Goal: Task Accomplishment & Management: Use online tool/utility

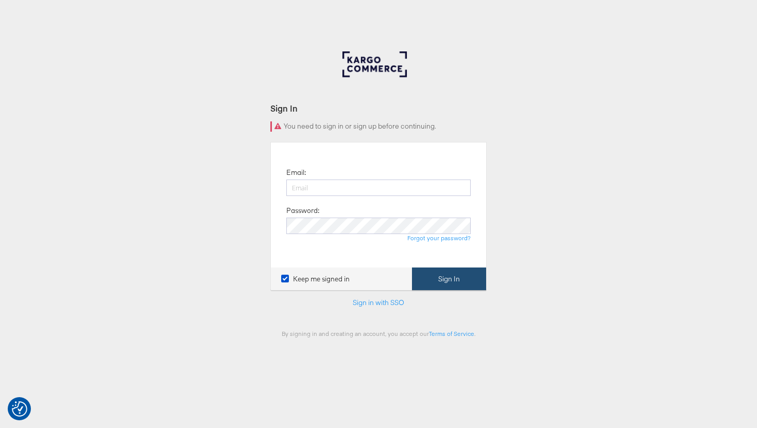
click at [464, 285] on button "Sign In" at bounding box center [449, 279] width 74 height 23
click at [365, 186] on input "email" at bounding box center [378, 188] width 184 height 16
click at [358, 189] on input "email" at bounding box center [378, 188] width 184 height 16
type input "marissa.goodman@kargo.com"
click at [439, 269] on button "Sign In" at bounding box center [449, 279] width 74 height 23
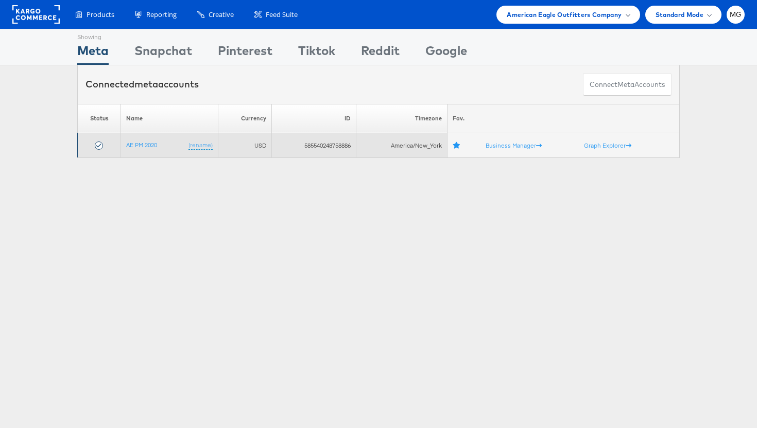
click at [141, 149] on td "AE PM 2020 (rename)" at bounding box center [169, 145] width 97 height 25
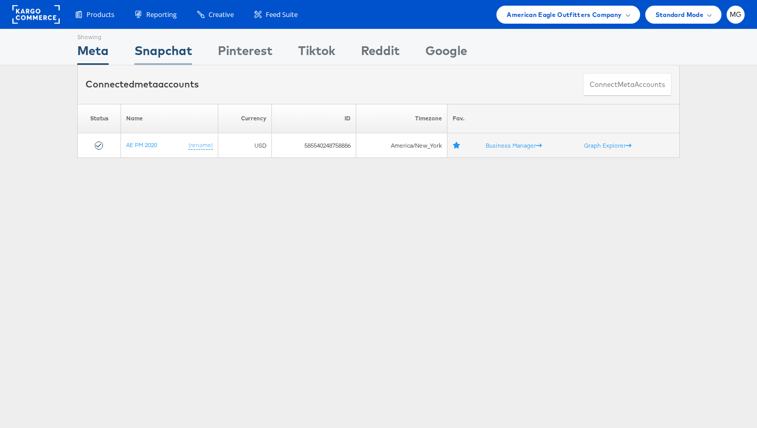
click at [167, 47] on div "Snapchat" at bounding box center [163, 53] width 58 height 23
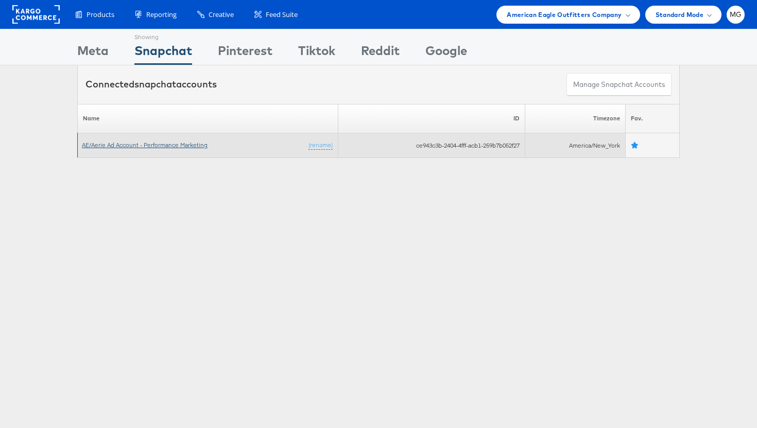
click at [137, 148] on link "AE/Aerie Ad Account - Performance Marketing" at bounding box center [145, 145] width 126 height 8
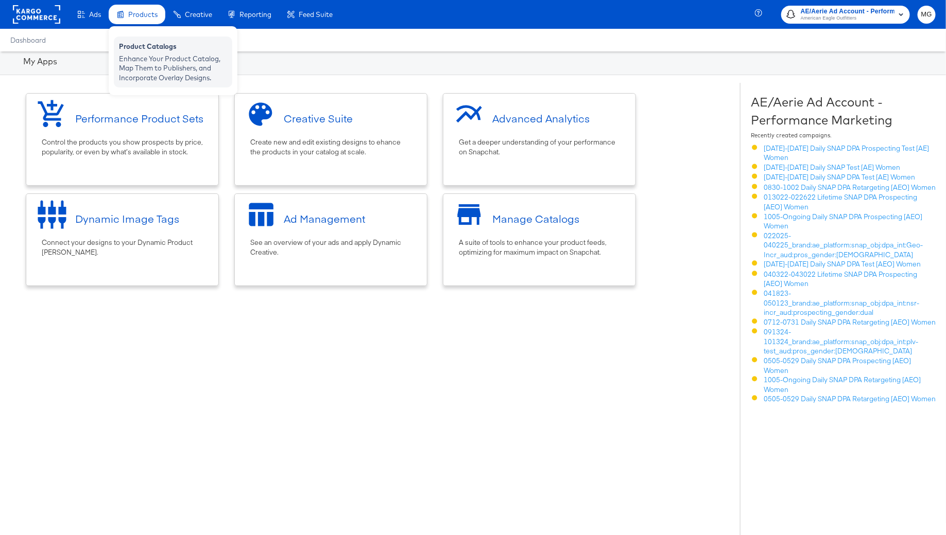
click at [126, 55] on div "Enhance Your Product Catalog, Map Them to Publishers, and Incorporate Overlay D…" at bounding box center [173, 68] width 108 height 29
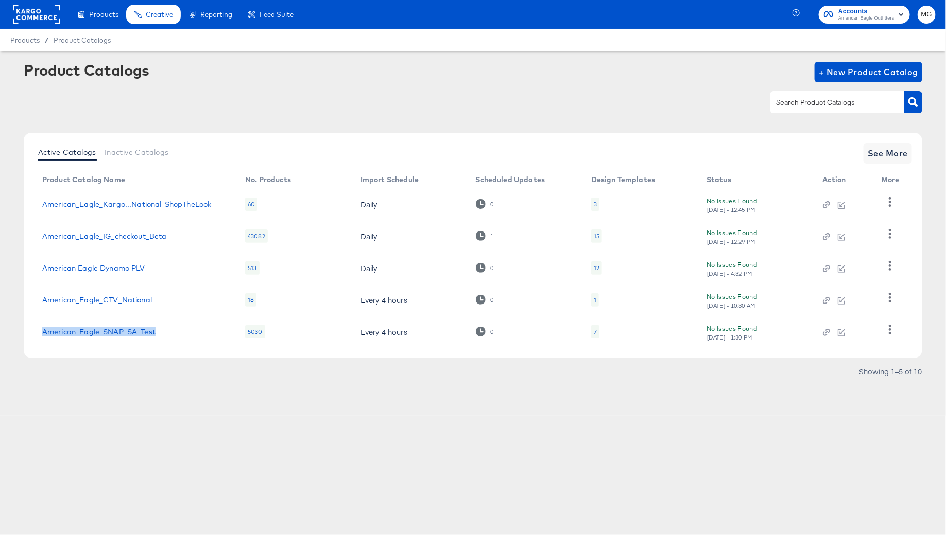
drag, startPoint x: 169, startPoint y: 333, endPoint x: 41, endPoint y: 332, distance: 128.2
click at [41, 332] on td "American_Eagle_SNAP_SA_Test" at bounding box center [135, 332] width 203 height 32
copy link "American_Eagle_SNAP_SA_Test"
click at [64, 330] on link "American_Eagle_SNAP_SA_Test" at bounding box center [98, 332] width 113 height 8
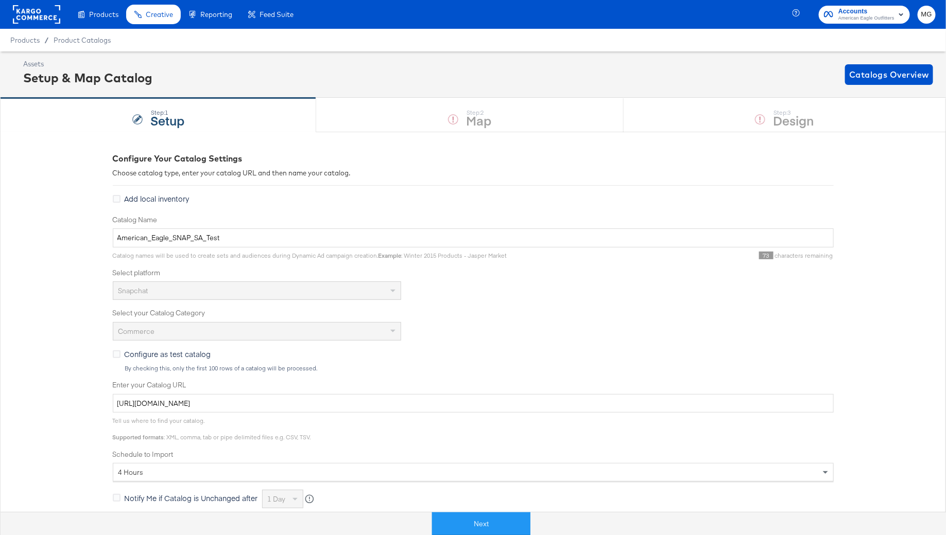
click at [556, 107] on div "Step: 1 Setup Step: 2 Map Step: 3 Design" at bounding box center [473, 115] width 946 height 34
click at [542, 118] on div "Step: 1 Setup Step: 2 Map Step: 3 Design" at bounding box center [473, 115] width 946 height 34
click at [763, 112] on div "Step: 1 Setup Step: 2 Map Step: 3 Design" at bounding box center [473, 115] width 946 height 34
click at [500, 529] on button "Next" at bounding box center [481, 524] width 98 height 23
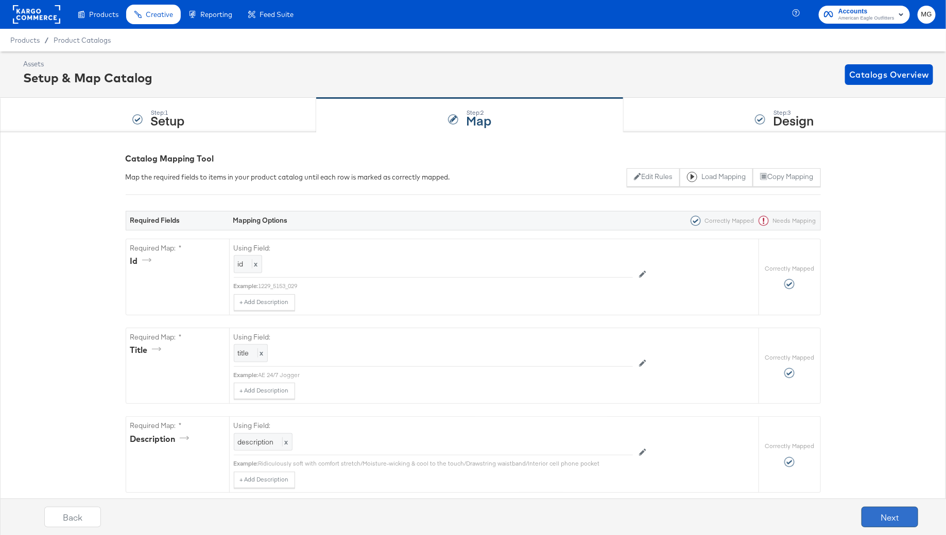
click at [882, 507] on button "Next" at bounding box center [889, 517] width 57 height 21
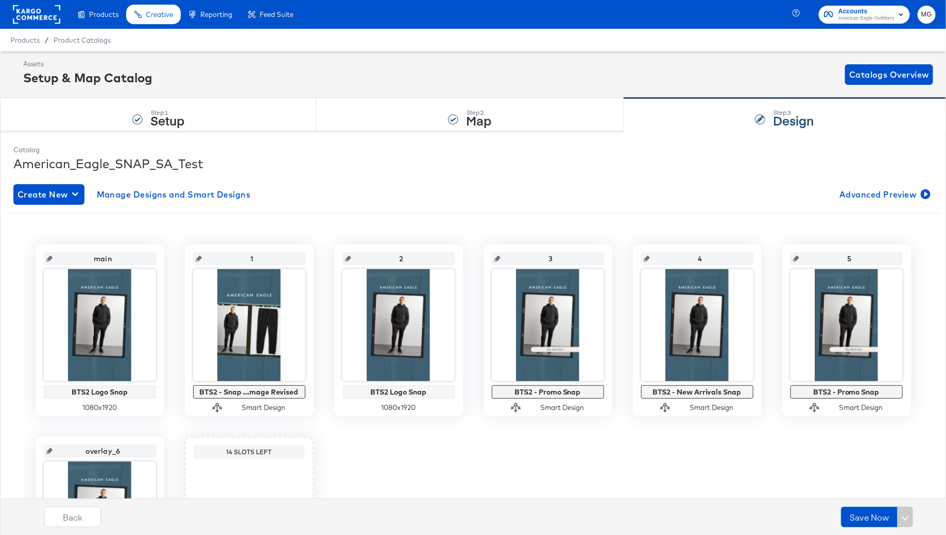
click at [45, 6] on rect at bounding box center [36, 14] width 47 height 19
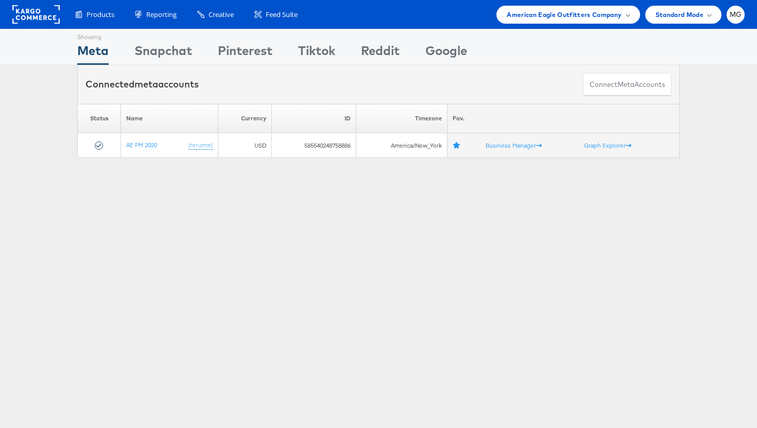
click at [43, 107] on div "Please Wait Loading Accounts .... Status Name Currency ID Timezone Fav. AE PM 2…" at bounding box center [378, 131] width 757 height 54
click at [139, 47] on div "Snapchat" at bounding box center [163, 53] width 58 height 23
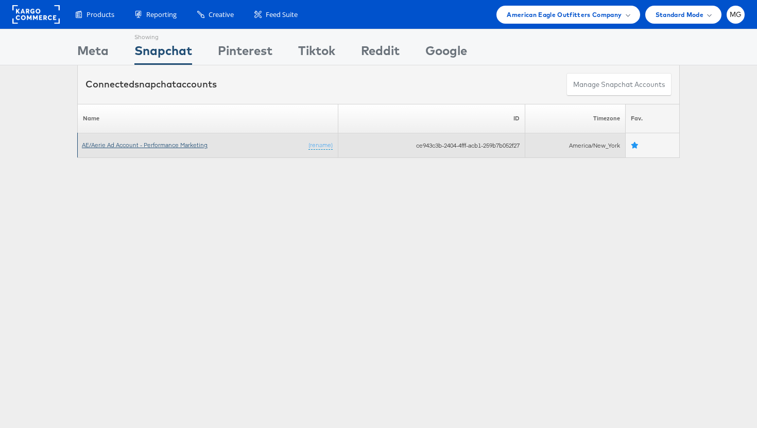
click at [140, 145] on link "AE/Aerie Ad Account - Performance Marketing" at bounding box center [145, 145] width 126 height 8
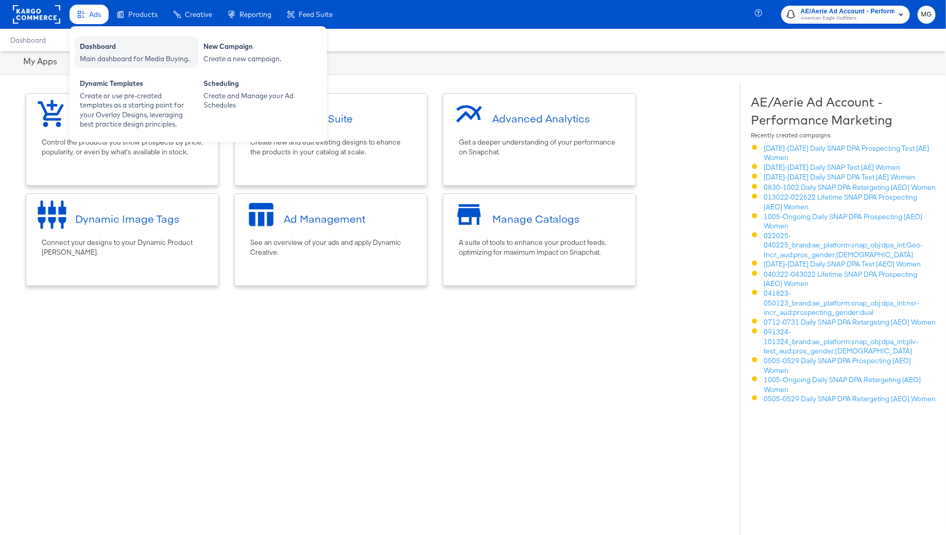
click at [101, 60] on div "Main dashboard for Media Buying." at bounding box center [136, 59] width 113 height 10
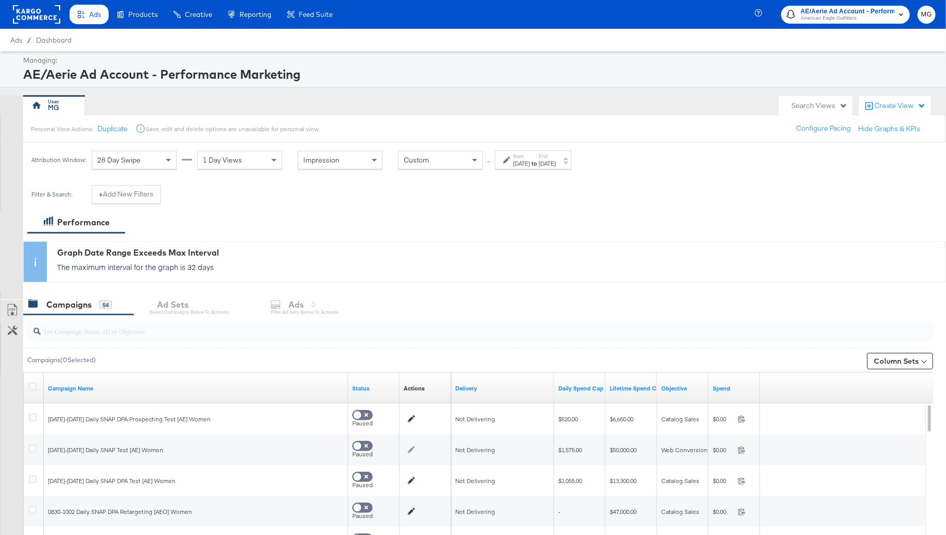
scroll to position [159, 0]
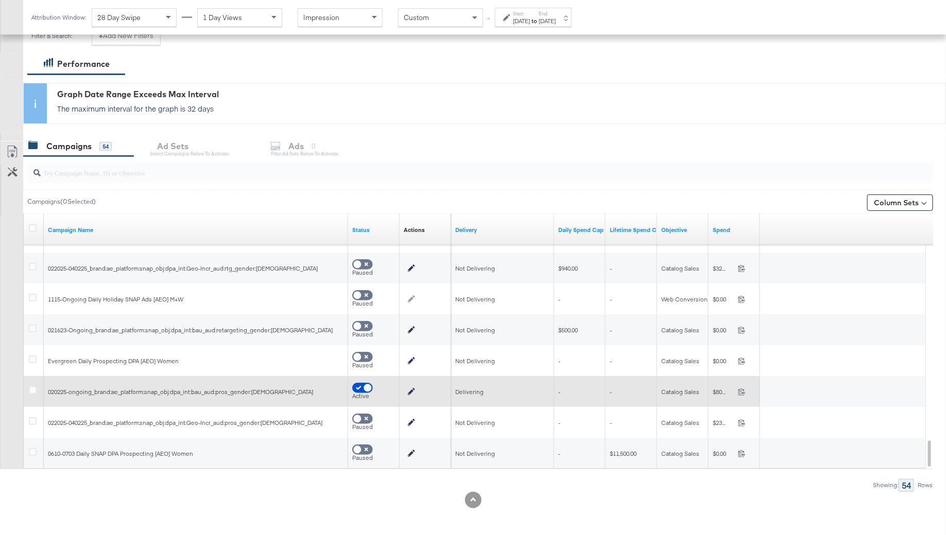
click at [29, 394] on div at bounding box center [34, 392] width 11 height 10
click at [29, 384] on div at bounding box center [34, 391] width 19 height 19
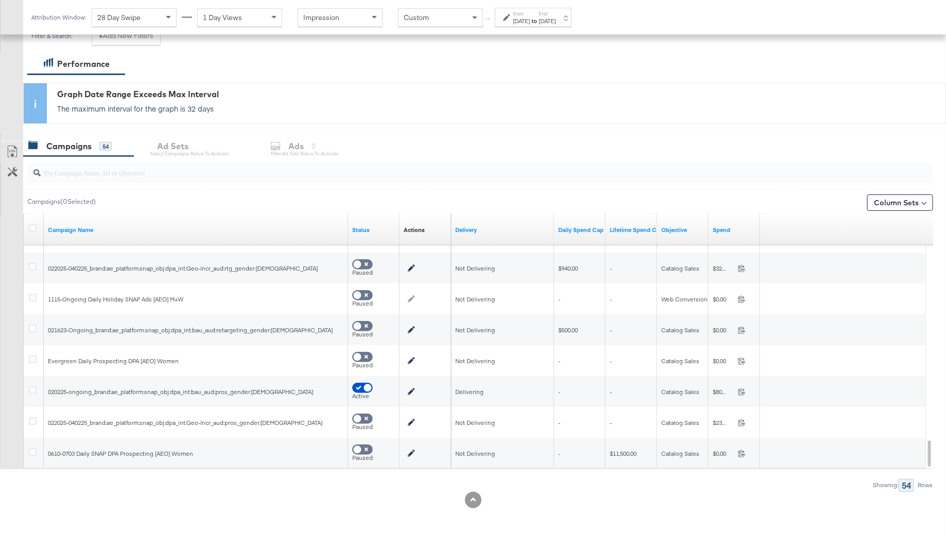
click at [298, 147] on div "Campaigns 54 Ad Sets Select Campaigns below to activate Ads 0 Filter Ad Sets be…" at bounding box center [484, 146] width 922 height 22
click at [195, 146] on div "Campaigns 54 Ad Sets Select Campaigns below to activate Ads 0 Filter Ad Sets be…" at bounding box center [484, 146] width 922 height 22
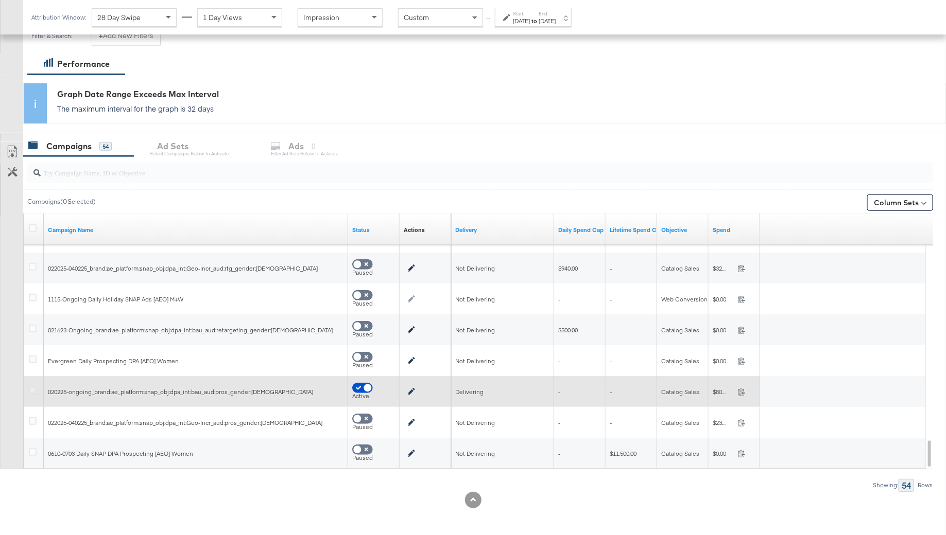
click at [32, 388] on icon at bounding box center [33, 391] width 8 height 8
click at [0, 0] on input "checkbox" at bounding box center [0, 0] width 0 height 0
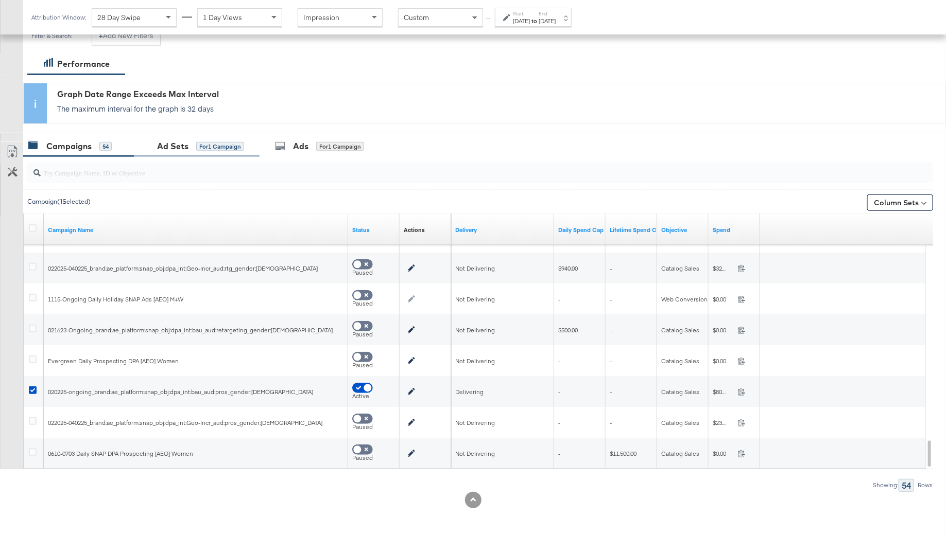
click at [168, 149] on div "Ad Sets" at bounding box center [172, 147] width 31 height 12
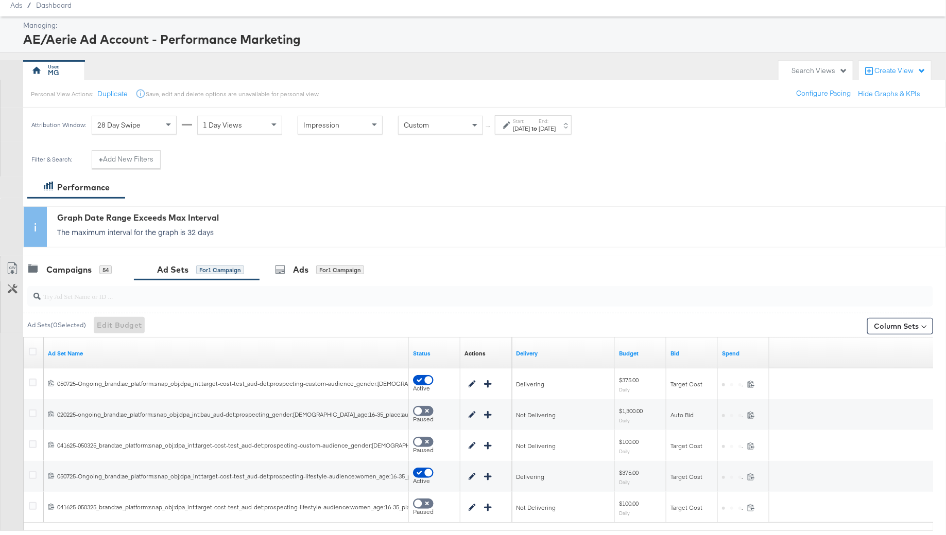
scroll to position [97, 0]
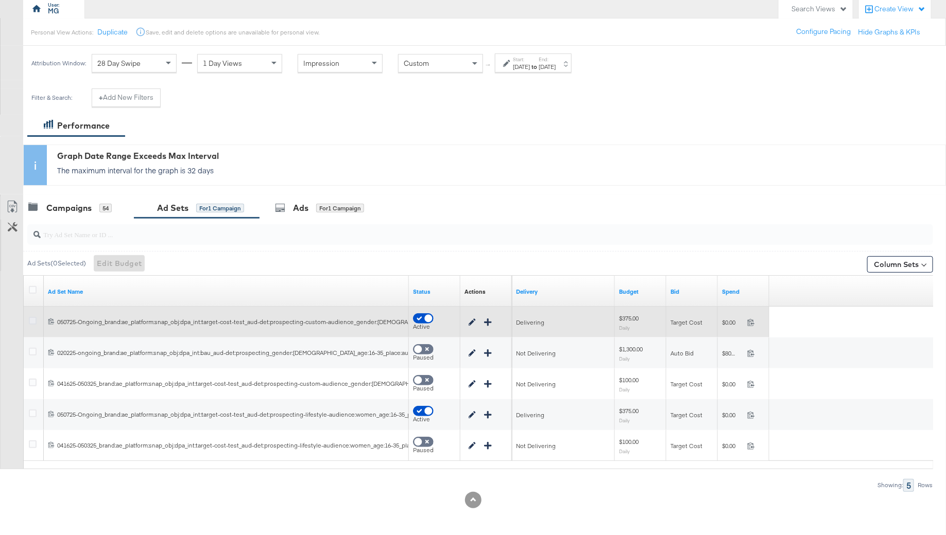
click at [31, 317] on icon at bounding box center [33, 321] width 8 height 8
click at [0, 0] on input "checkbox" at bounding box center [0, 0] width 0 height 0
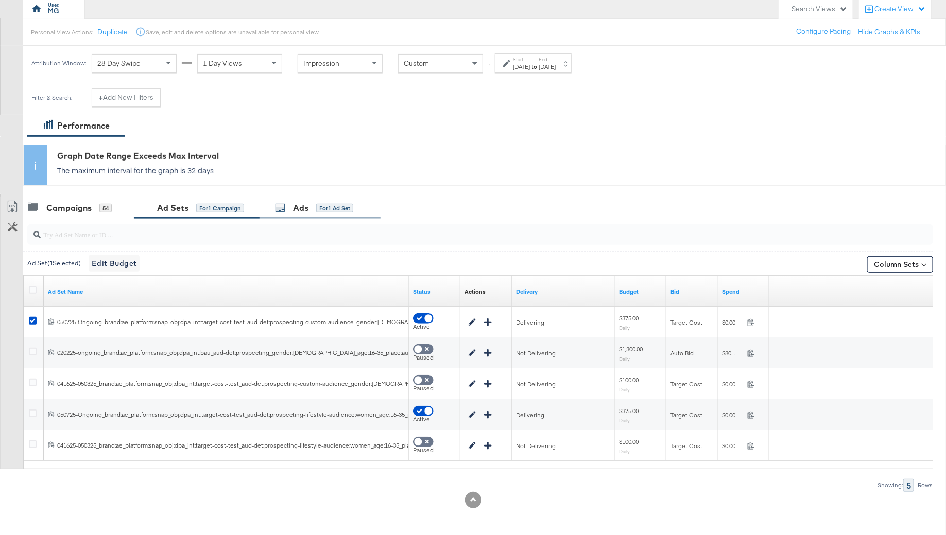
click at [282, 205] on icon at bounding box center [280, 208] width 10 height 10
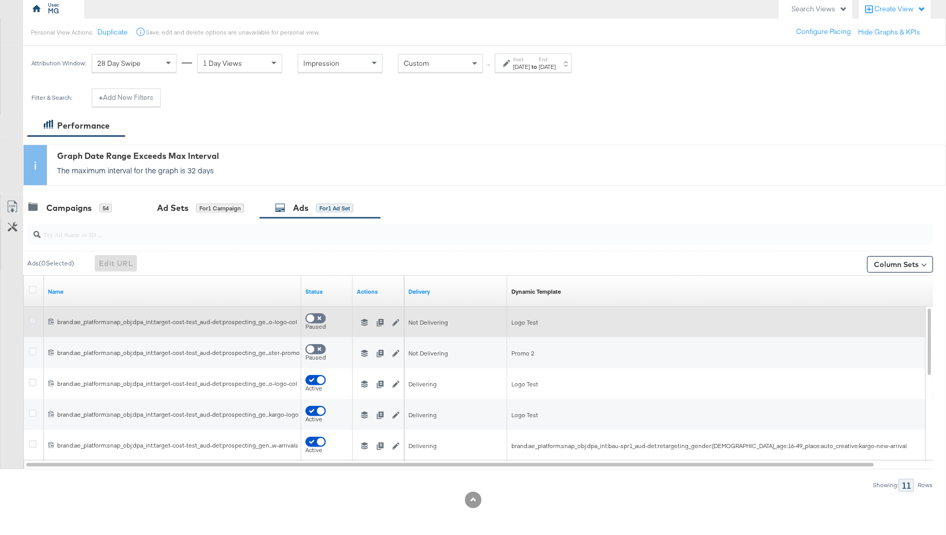
click at [32, 320] on icon at bounding box center [33, 321] width 8 height 8
click at [0, 0] on input "checkbox" at bounding box center [0, 0] width 0 height 0
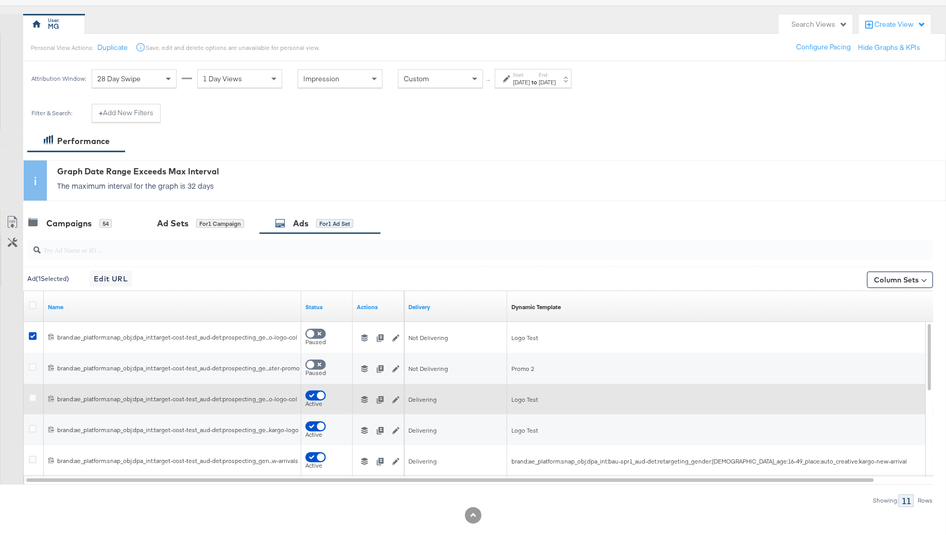
scroll to position [0, 0]
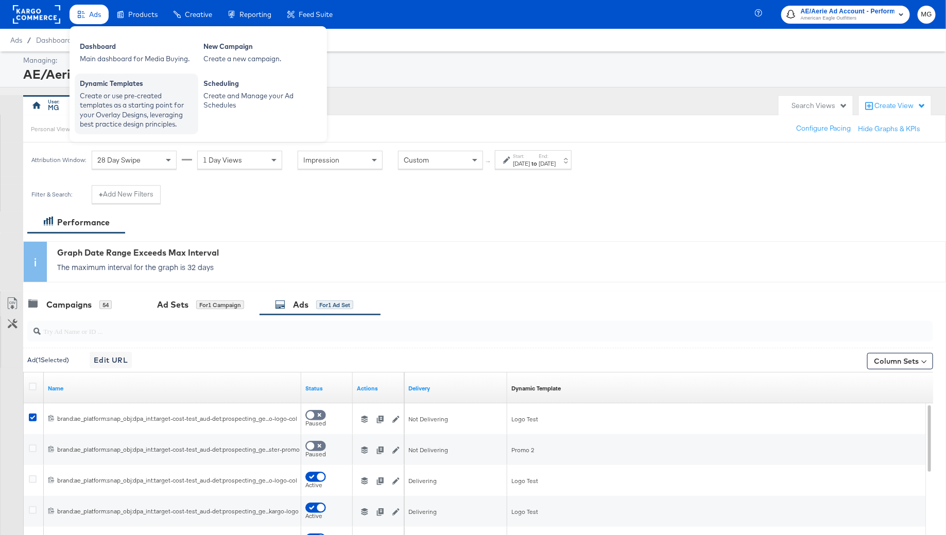
click at [107, 98] on div "Create or use pre-created templates as a starting point for your Overlay Design…" at bounding box center [136, 110] width 113 height 38
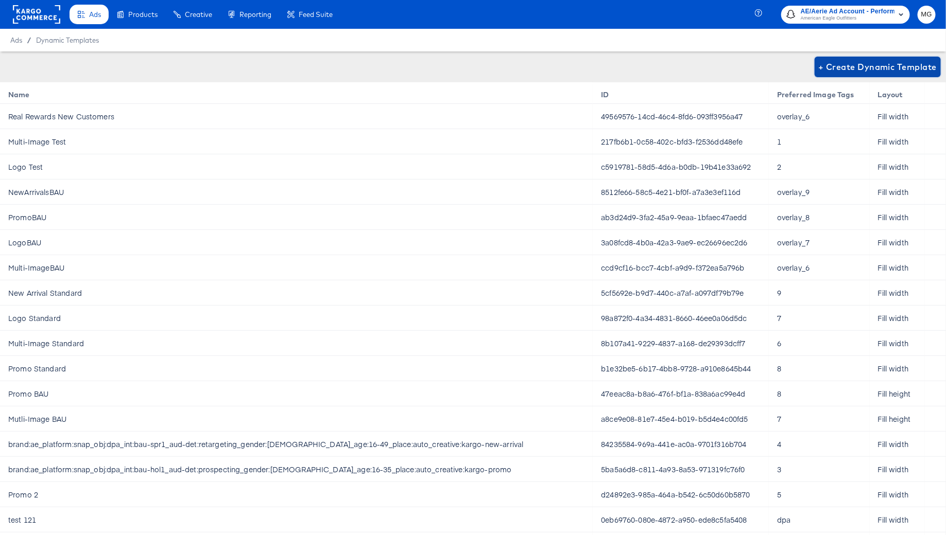
click at [887, 67] on span "+ Create Dynamic Template" at bounding box center [877, 67] width 118 height 14
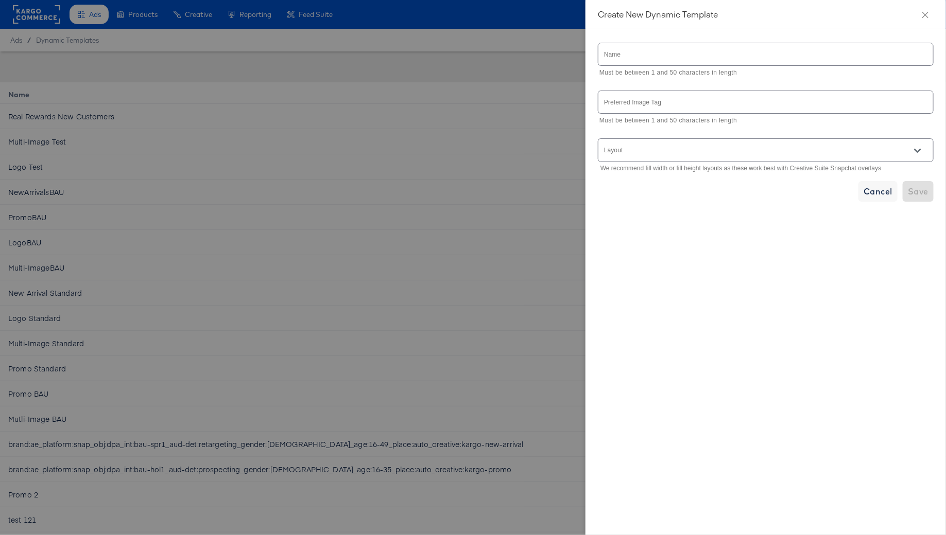
click at [655, 102] on input "text" at bounding box center [765, 102] width 335 height 22
click at [611, 29] on div "Name Must be between 1 and 50 characters in length Preferred Image Tag Must be …" at bounding box center [765, 281] width 360 height 507
click at [454, 57] on div at bounding box center [473, 267] width 946 height 535
click at [927, 11] on icon "close" at bounding box center [925, 15] width 8 height 8
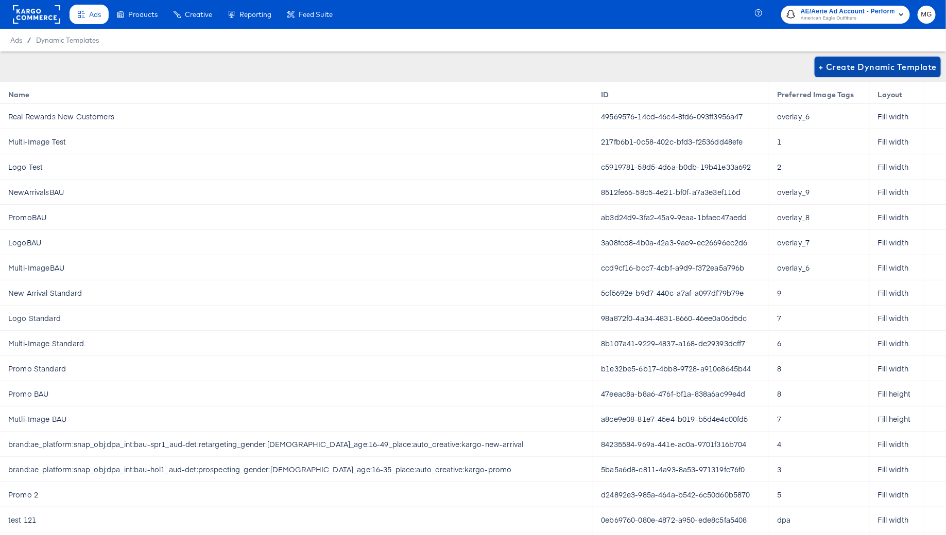
click at [894, 73] on span "+ Create Dynamic Template" at bounding box center [877, 67] width 118 height 14
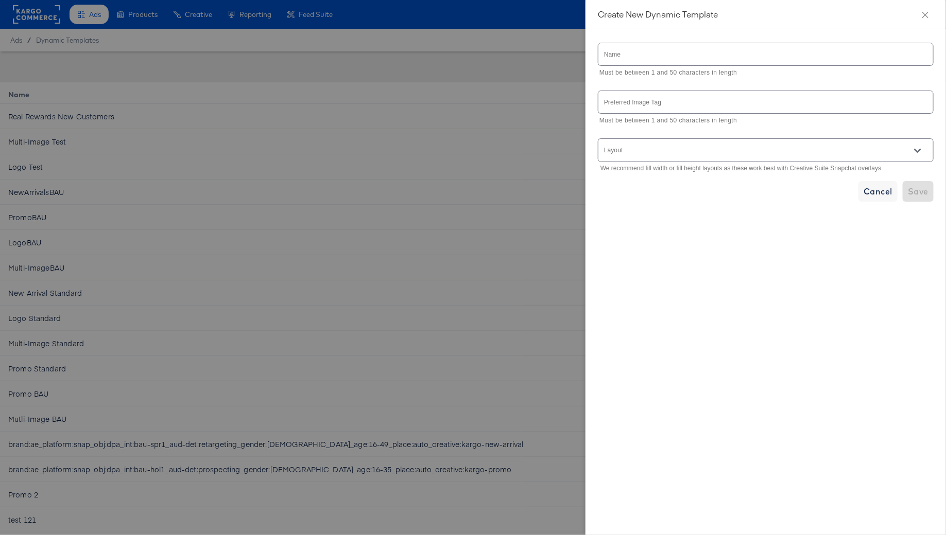
click at [98, 20] on div at bounding box center [473, 267] width 946 height 535
click at [929, 14] on icon "close" at bounding box center [925, 15] width 8 height 8
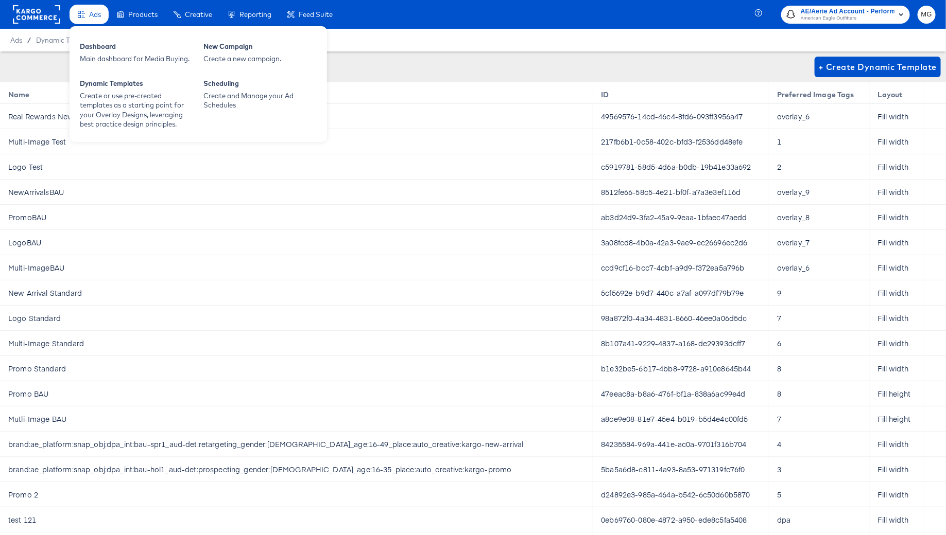
click at [89, 20] on div "Ads" at bounding box center [88, 15] width 39 height 20
click at [136, 106] on div "Create or use pre-created templates as a starting point for your Overlay Design…" at bounding box center [136, 110] width 113 height 38
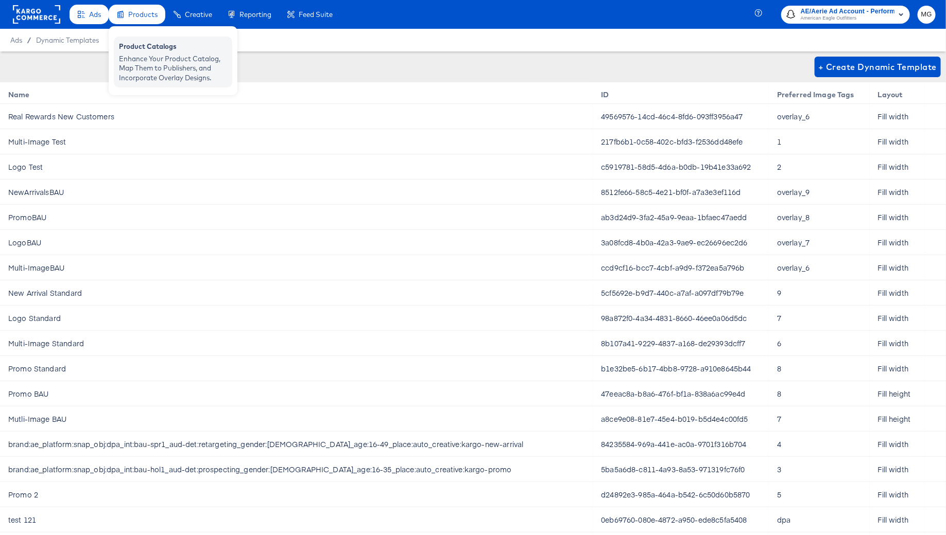
click at [137, 49] on div "Product Catalogs" at bounding box center [173, 48] width 108 height 12
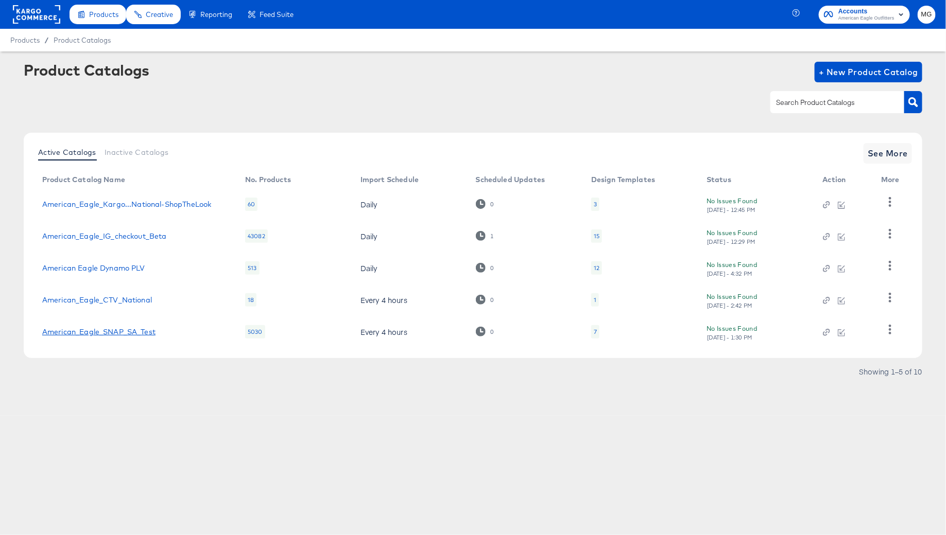
click at [133, 328] on link "American_Eagle_SNAP_SA_Test" at bounding box center [98, 332] width 113 height 8
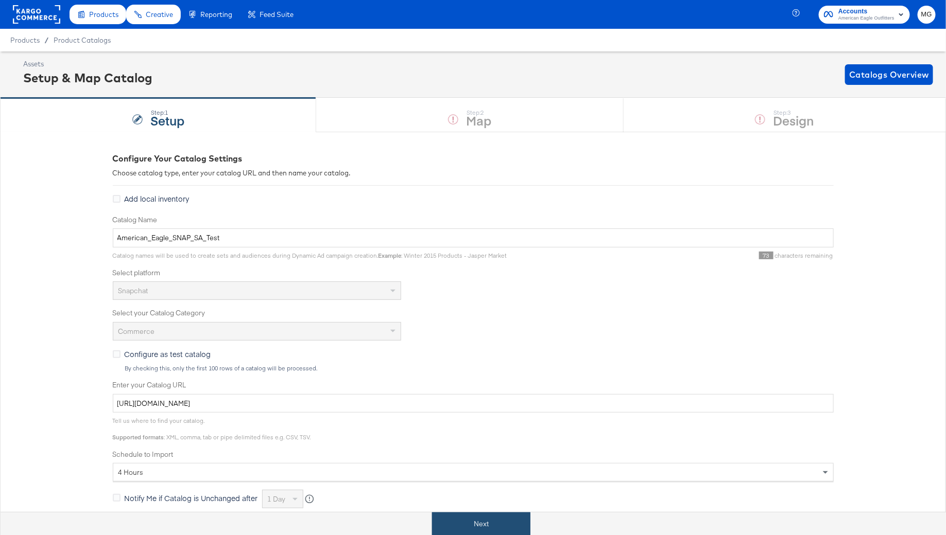
click at [508, 519] on button "Next" at bounding box center [481, 524] width 98 height 23
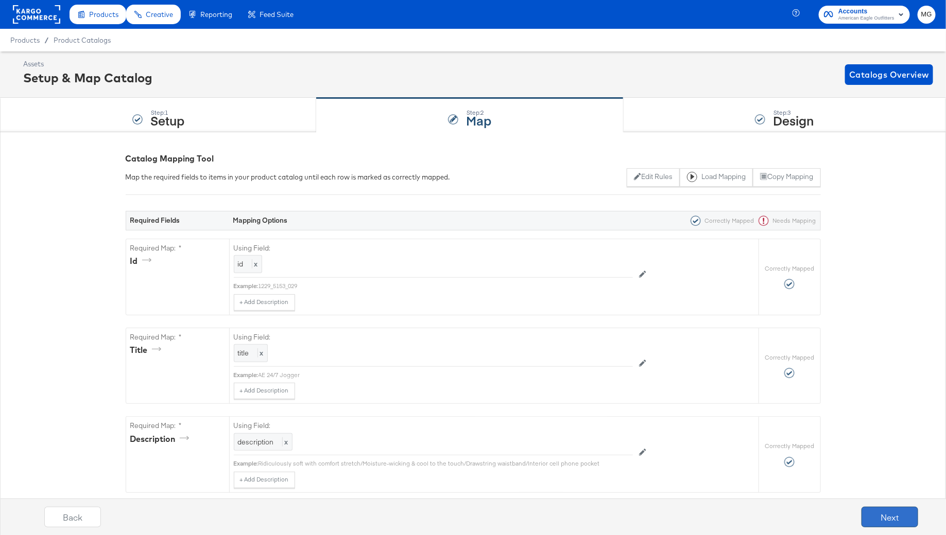
click at [908, 520] on button "Next" at bounding box center [889, 517] width 57 height 21
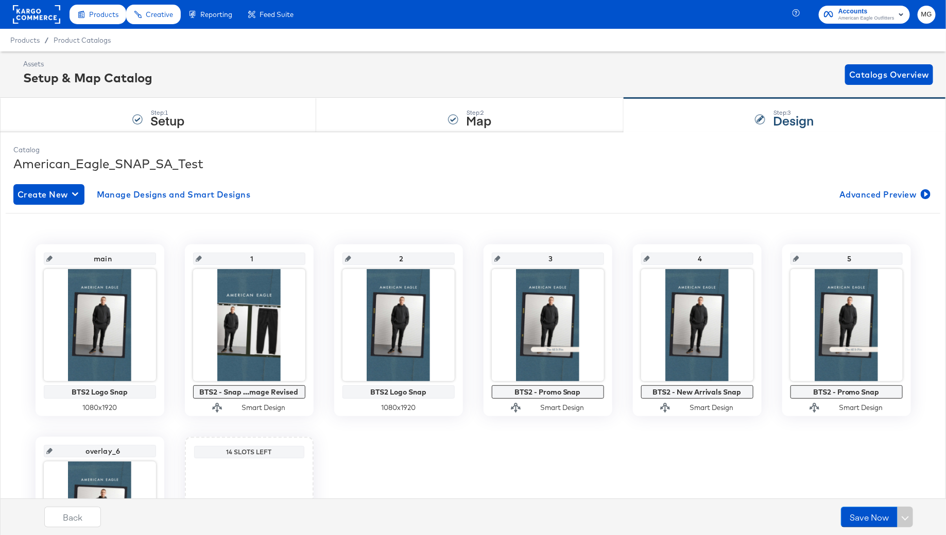
click at [43, 8] on rect at bounding box center [36, 14] width 47 height 19
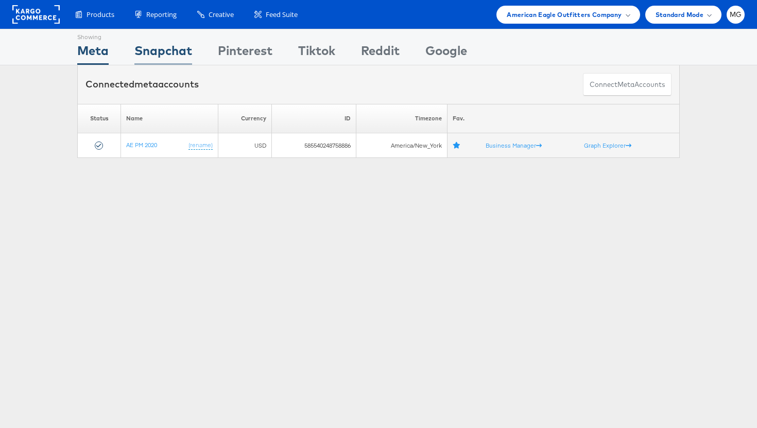
click at [174, 57] on div "Snapchat" at bounding box center [163, 53] width 58 height 23
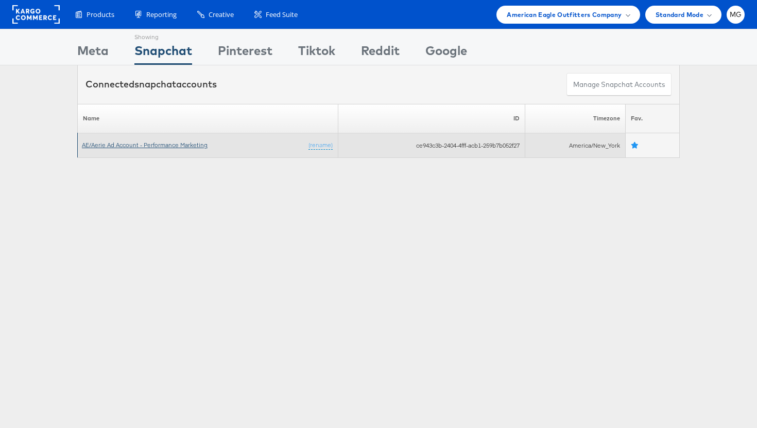
click at [153, 144] on link "AE/Aerie Ad Account - Performance Marketing" at bounding box center [145, 145] width 126 height 8
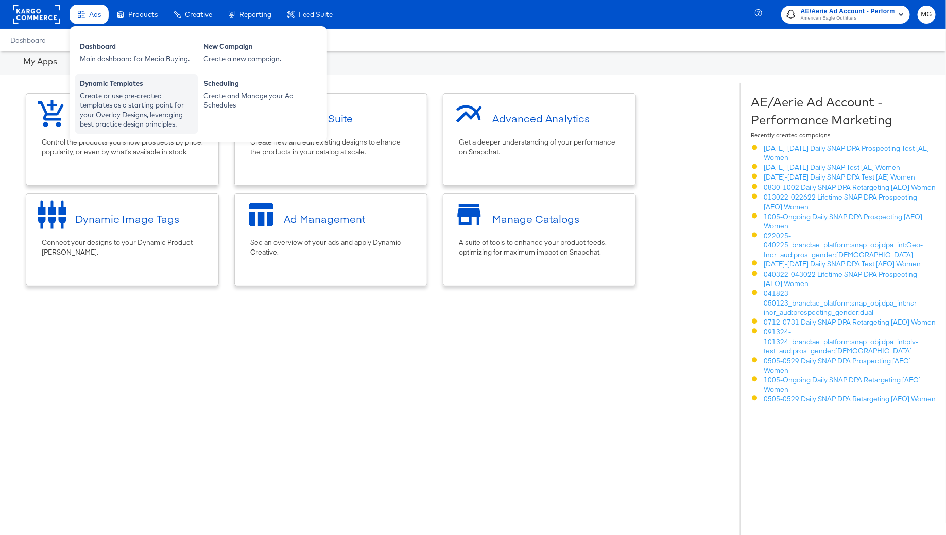
click at [108, 110] on div "Create or use pre-created templates as a starting point for your Overlay Design…" at bounding box center [136, 110] width 113 height 38
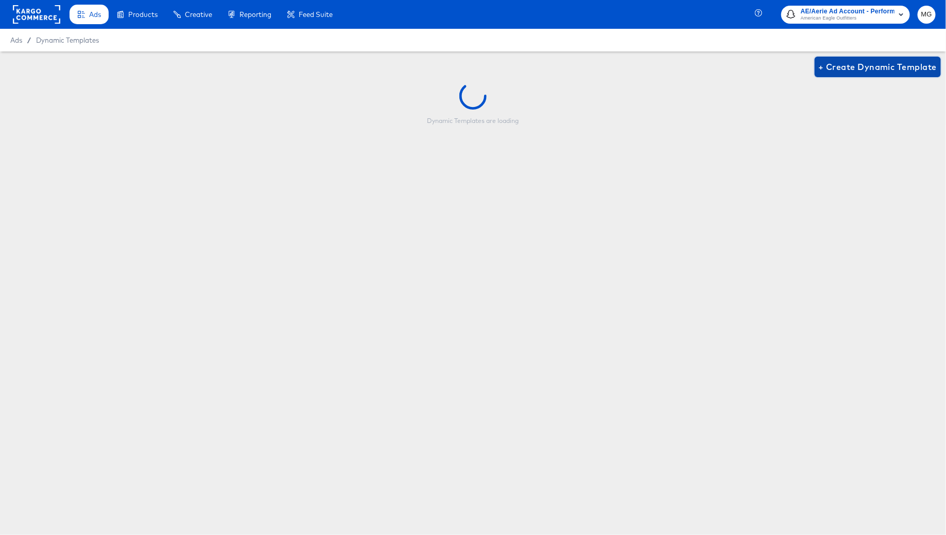
click at [833, 68] on span "+ Create Dynamic Template" at bounding box center [877, 67] width 118 height 14
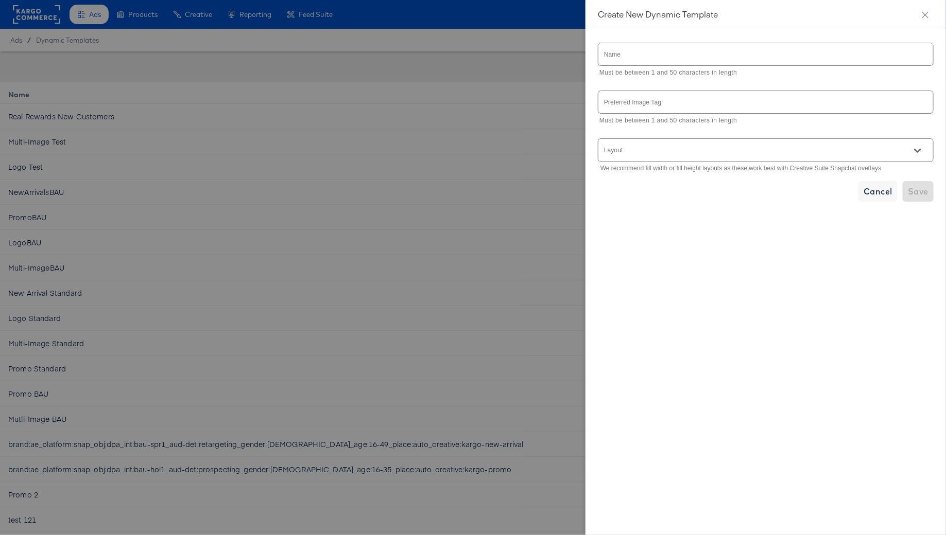
click at [776, 106] on input "text" at bounding box center [765, 102] width 335 height 22
type input "1"
click at [748, 248] on div "Name Must be between 1 and 50 characters in length Preferred Image Tag 1 Must b…" at bounding box center [765, 281] width 360 height 507
click at [672, 126] on div "Name Must be between 1 and 50 characters in length Preferred Image Tag 1 Must b…" at bounding box center [766, 121] width 336 height 161
click at [672, 147] on div at bounding box center [766, 149] width 336 height 23
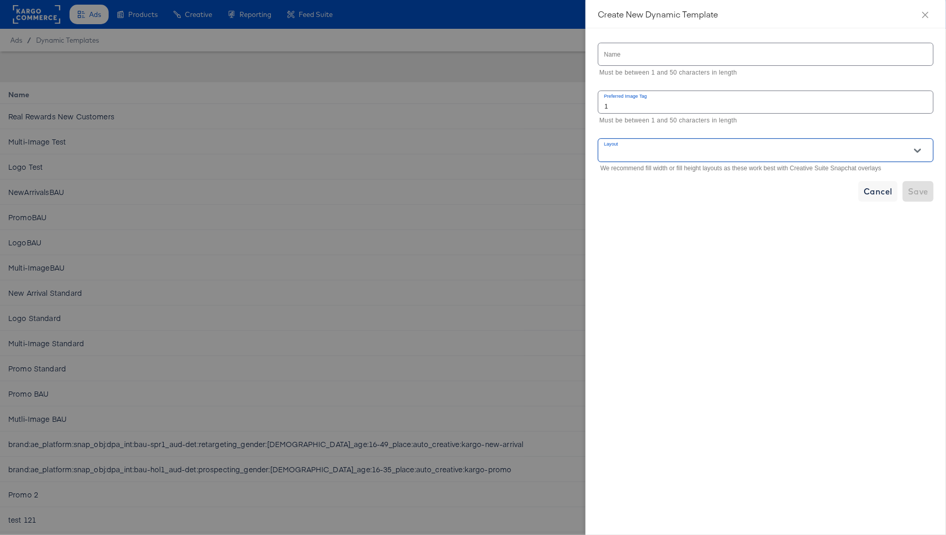
click at [716, 266] on div "Name Must be between 1 and 50 characters in length Preferred Image Tag 1 Must b…" at bounding box center [765, 281] width 360 height 507
click at [701, 145] on div at bounding box center [766, 149] width 336 height 23
click at [644, 75] on p "Must be between 1 and 50 characters in length" at bounding box center [762, 73] width 327 height 10
click at [879, 193] on span "Cancel" at bounding box center [877, 191] width 29 height 14
